Goal: Information Seeking & Learning: Learn about a topic

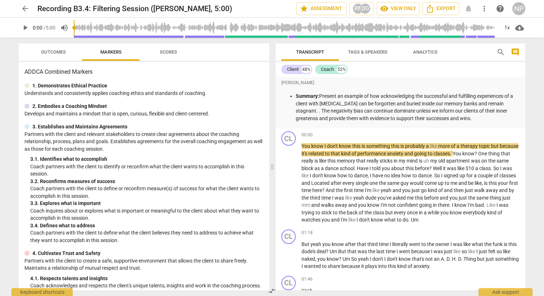
click at [26, 28] on span "play_arrow" at bounding box center [25, 27] width 9 height 9
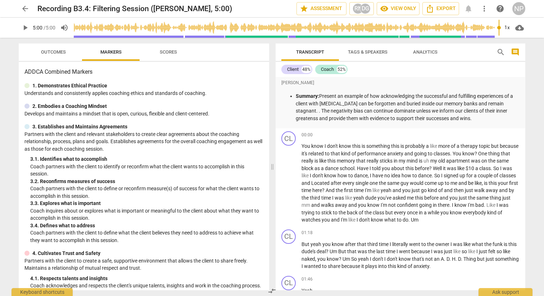
type input "300"
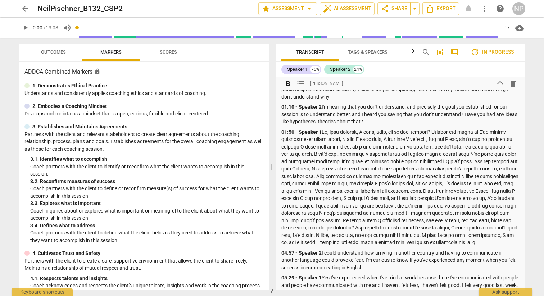
scroll to position [117, 0]
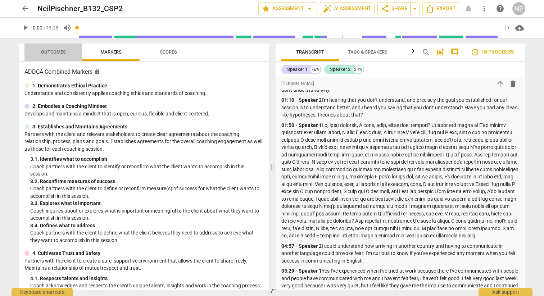
click at [51, 49] on span "Outcomes" at bounding box center [53, 51] width 25 height 5
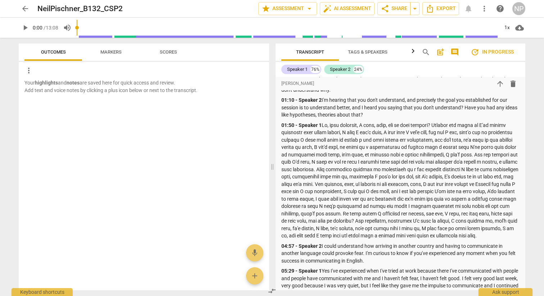
click at [166, 49] on span "Scores" at bounding box center [168, 53] width 35 height 10
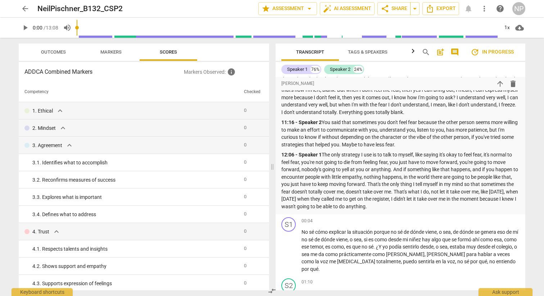
scroll to position [475, 0]
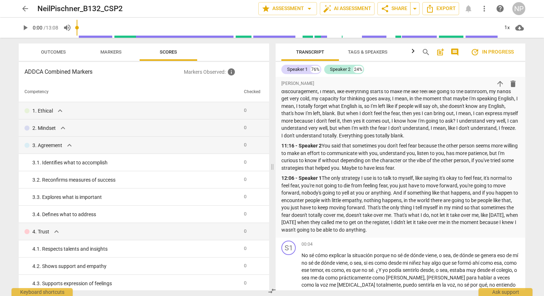
click at [26, 27] on span "play_arrow" at bounding box center [25, 27] width 9 height 9
click at [113, 37] on input "range" at bounding box center [288, 27] width 422 height 23
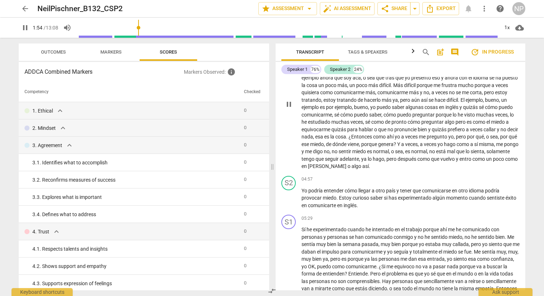
scroll to position [790, 0]
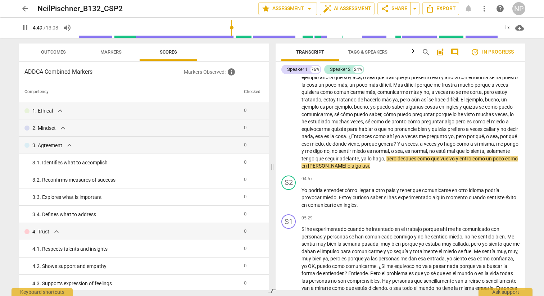
drag, startPoint x: 141, startPoint y: 29, endPoint x: 233, endPoint y: 30, distance: 91.5
click at [233, 30] on input "range" at bounding box center [288, 27] width 422 height 23
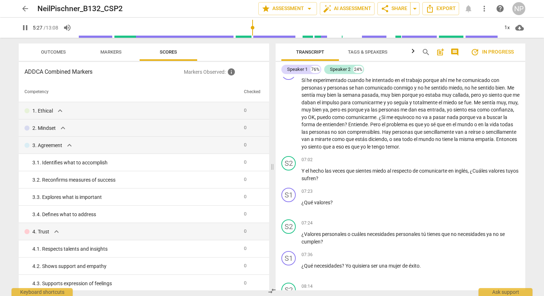
scroll to position [940, 0]
drag, startPoint x: 255, startPoint y: 24, endPoint x: 298, endPoint y: 24, distance: 43.2
click at [298, 24] on input "range" at bounding box center [288, 27] width 422 height 23
click at [304, 26] on input "range" at bounding box center [288, 27] width 422 height 23
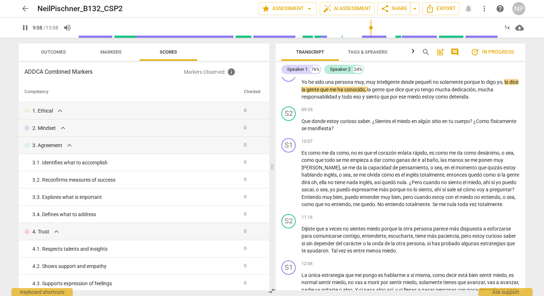
scroll to position [1188, 0]
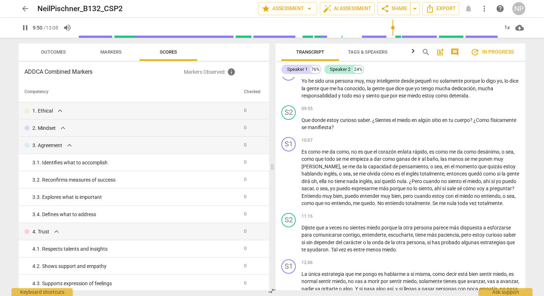
drag, startPoint x: 373, startPoint y: 27, endPoint x: 393, endPoint y: 29, distance: 20.3
click at [393, 29] on input "range" at bounding box center [288, 27] width 422 height 23
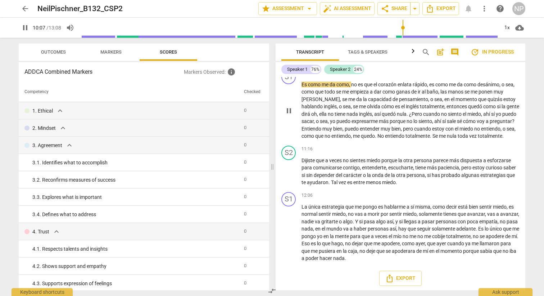
scroll to position [1257, 0]
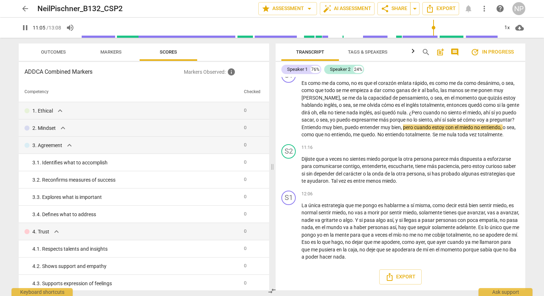
drag, startPoint x: 404, startPoint y: 27, endPoint x: 434, endPoint y: 28, distance: 29.2
click at [434, 28] on input "range" at bounding box center [289, 27] width 419 height 23
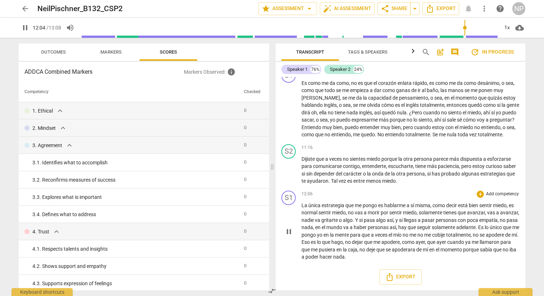
scroll to position [1264, 0]
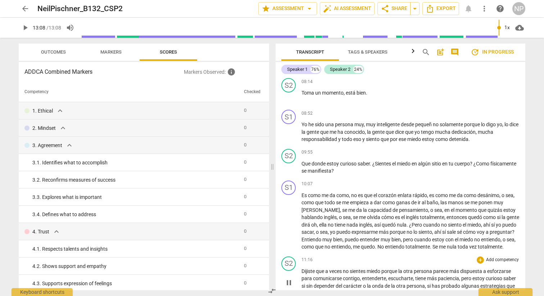
type input "788"
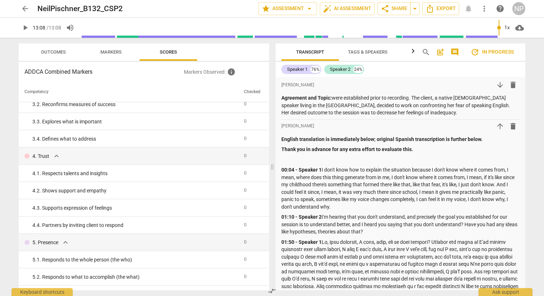
scroll to position [0, 0]
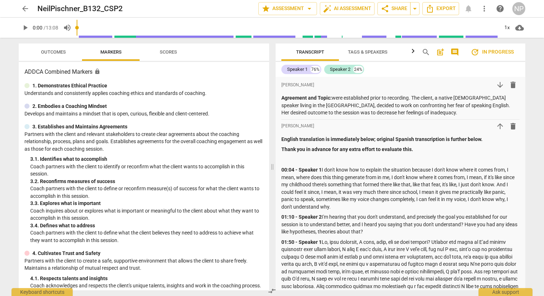
click at [165, 55] on span "Scores" at bounding box center [168, 53] width 35 height 10
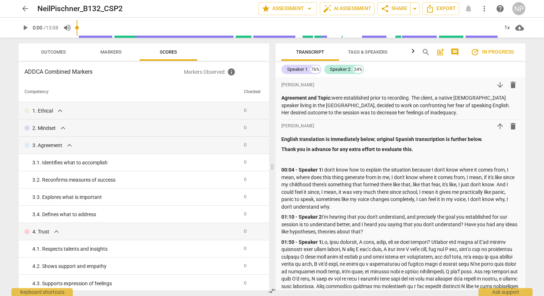
click at [26, 11] on span "arrow_back" at bounding box center [25, 8] width 9 height 9
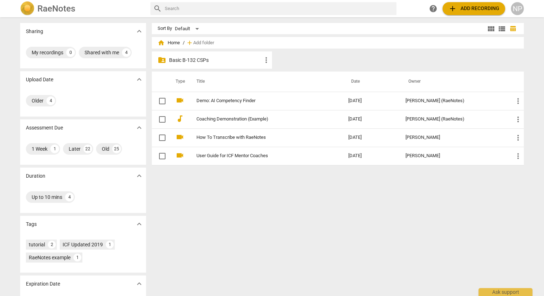
click at [198, 61] on p "Basic B-132 CSPs" at bounding box center [215, 61] width 93 height 8
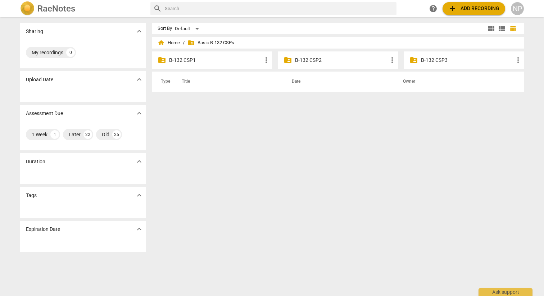
click at [306, 58] on p "B-132 CSP2" at bounding box center [341, 61] width 93 height 8
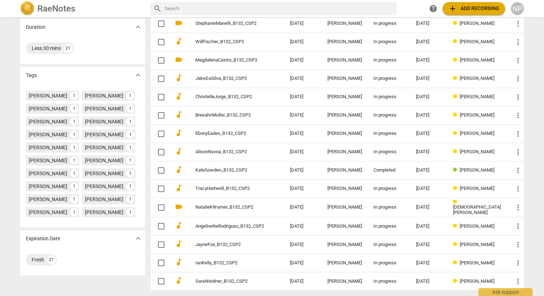
scroll to position [176, 0]
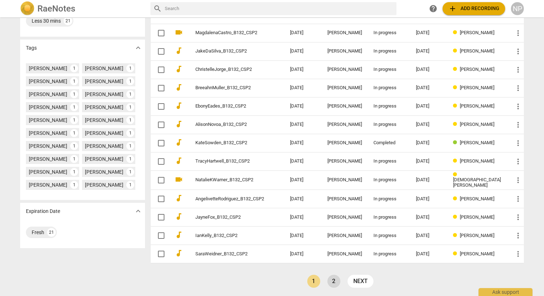
click at [334, 280] on link "2" at bounding box center [334, 281] width 13 height 13
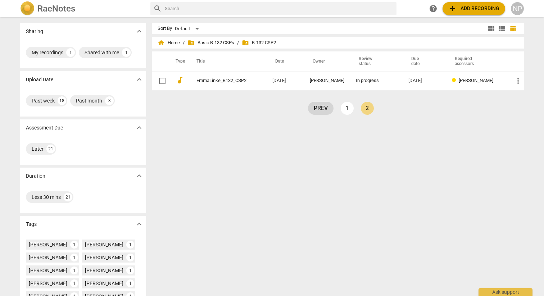
click at [318, 108] on link "prev" at bounding box center [321, 108] width 26 height 13
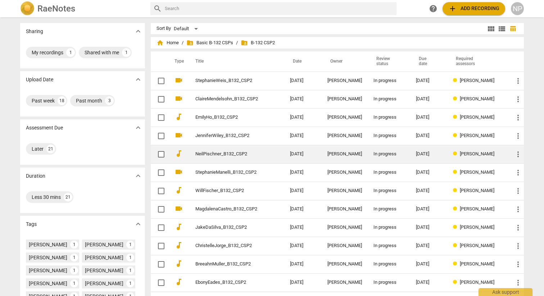
click at [220, 157] on td "NeilPischner_B132_CSP2" at bounding box center [236, 154] width 98 height 18
